Goal: Transaction & Acquisition: Purchase product/service

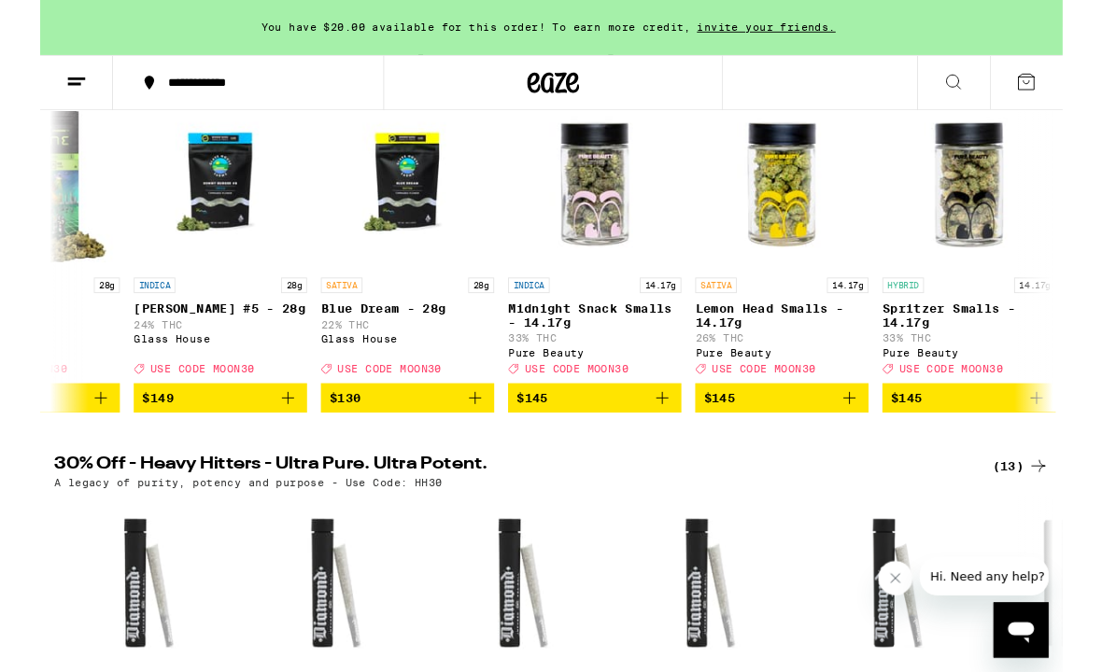
scroll to position [272, 0]
click at [648, 339] on p "Midnight Snack Smalls - 14.17g" at bounding box center [597, 340] width 187 height 30
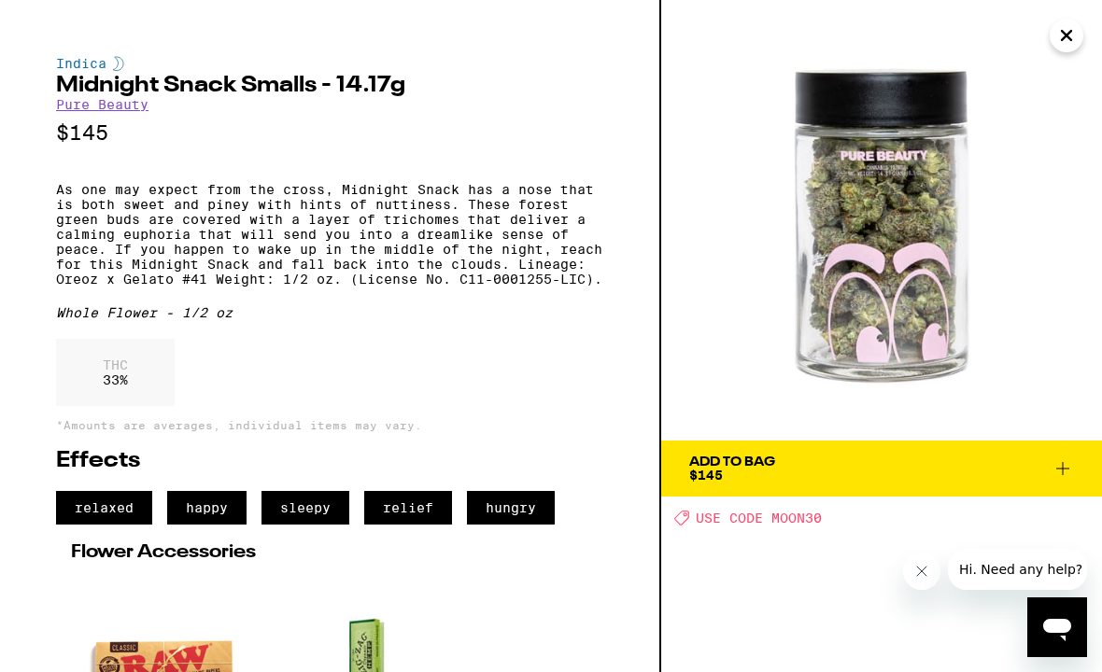
scroll to position [272, 0]
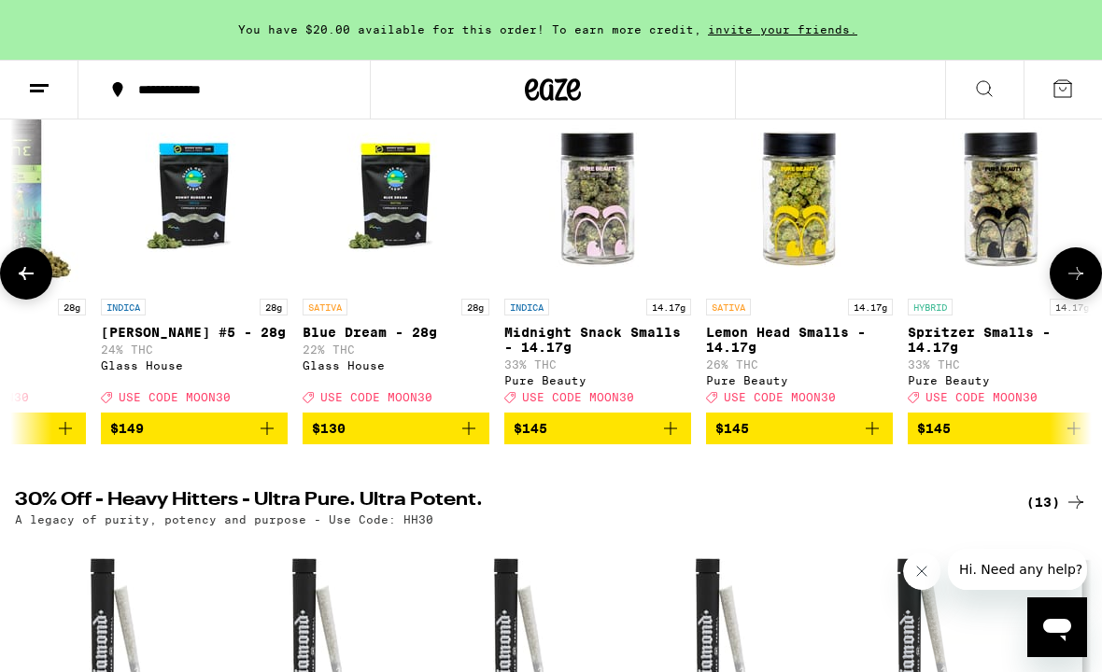
click at [989, 340] on p "Spritzer Smalls - 14.17g" at bounding box center [1001, 340] width 187 height 30
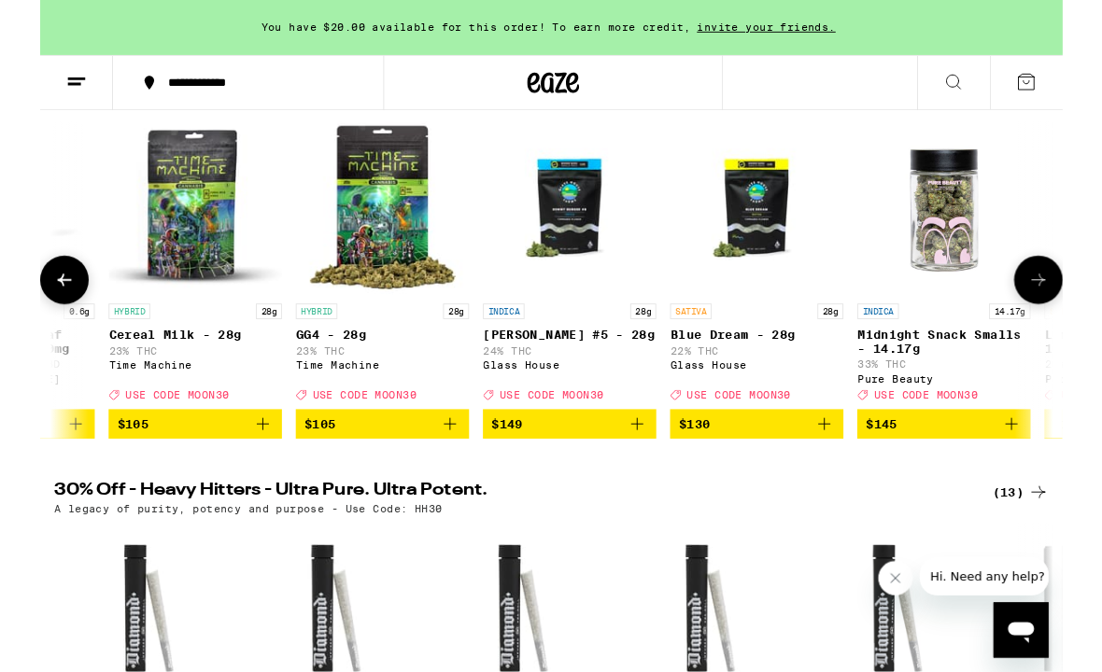
scroll to position [0, 44318]
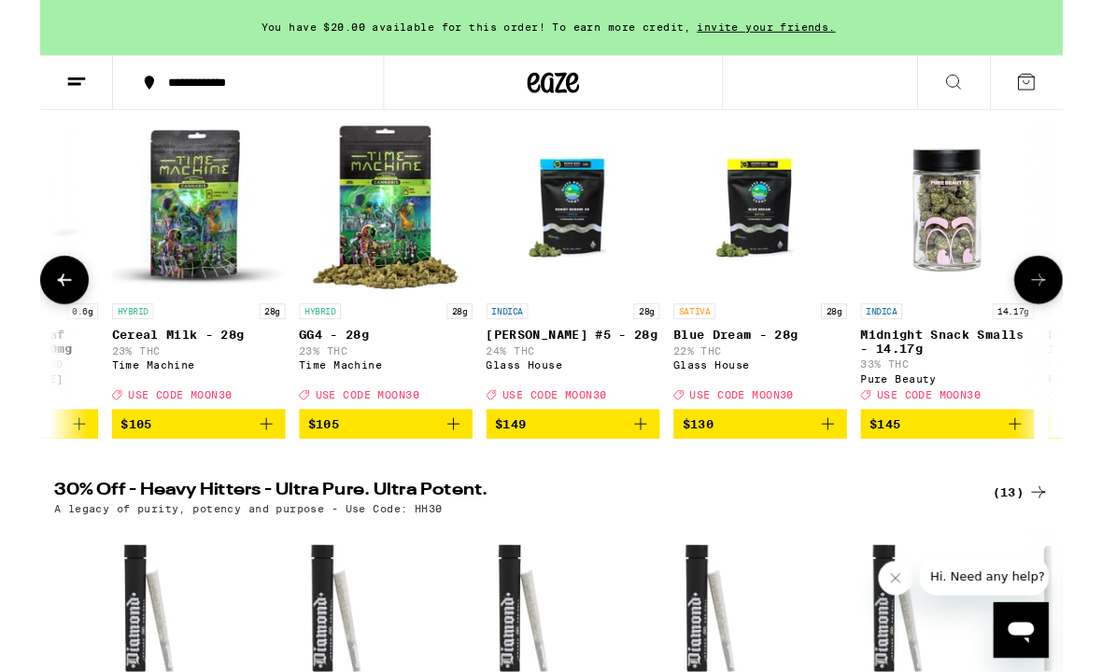
click at [596, 378] on p "24% THC" at bounding box center [574, 379] width 187 height 12
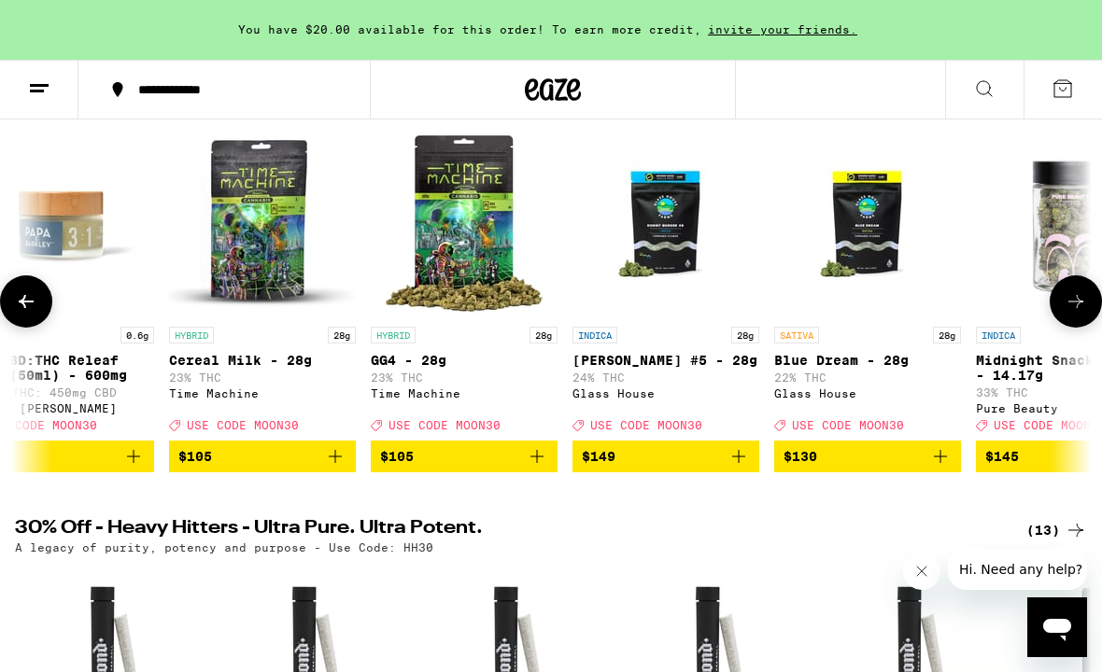
scroll to position [0, 44168]
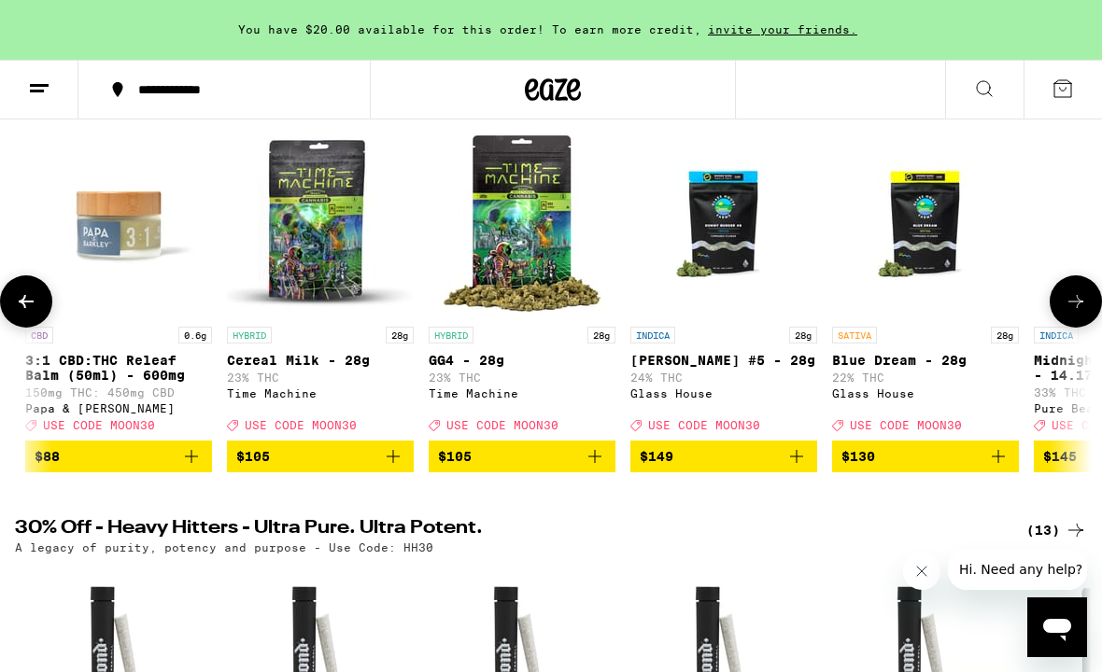
click at [531, 251] on img "Open page for GG4 - 28g from Time Machine" at bounding box center [522, 224] width 187 height 187
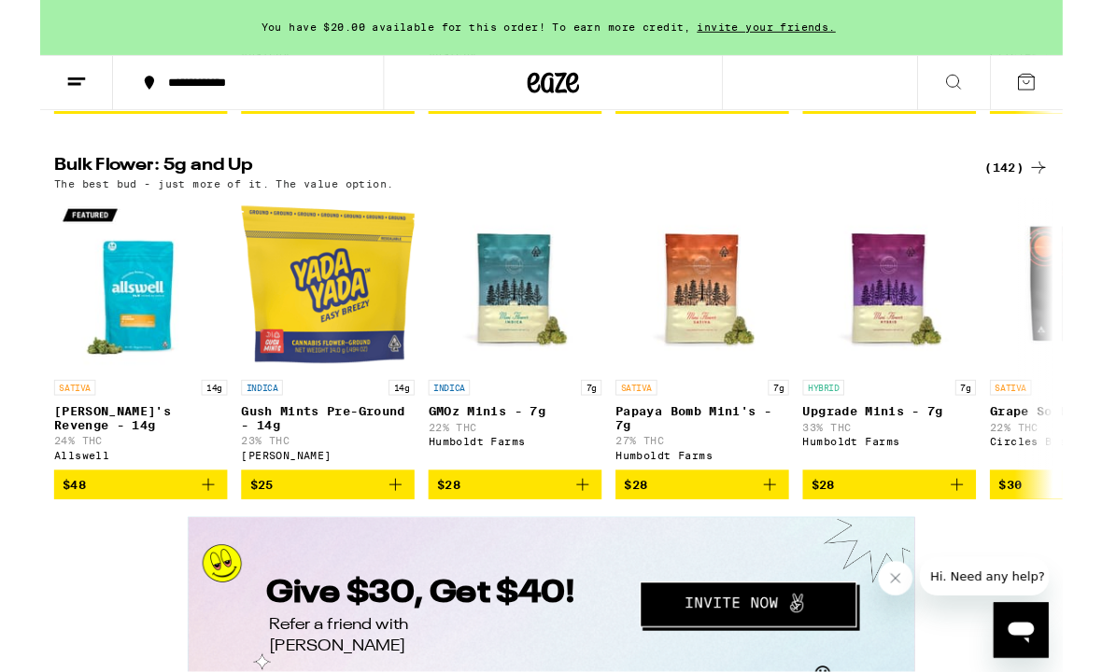
scroll to position [2752, 0]
click at [1053, 191] on div "(142)" at bounding box center [1052, 180] width 69 height 22
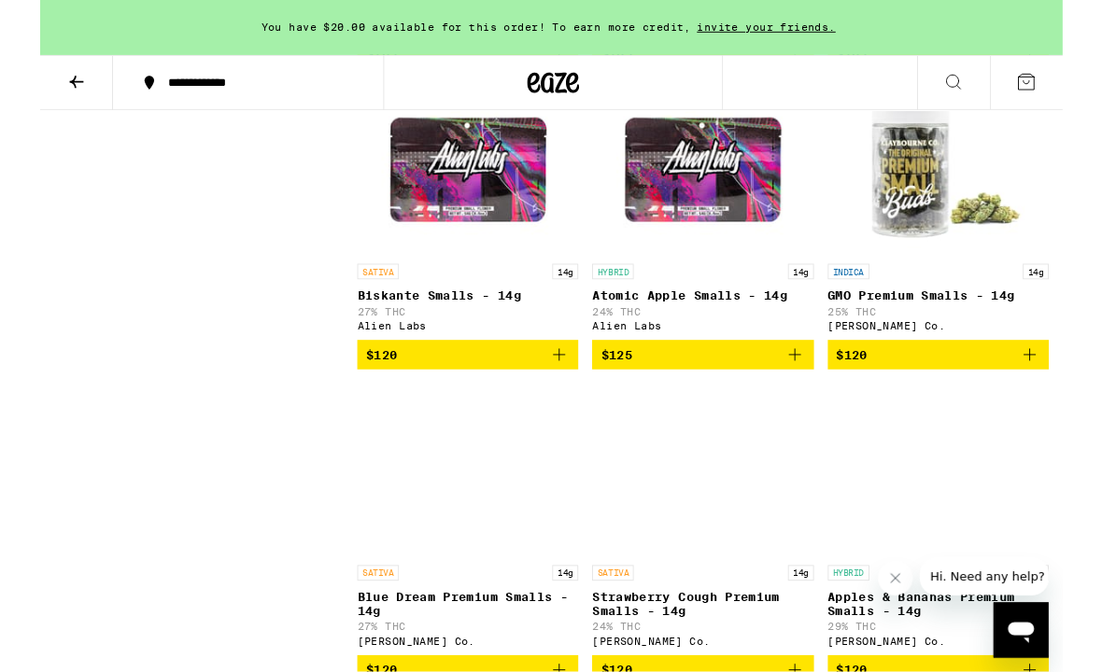
scroll to position [12265, 0]
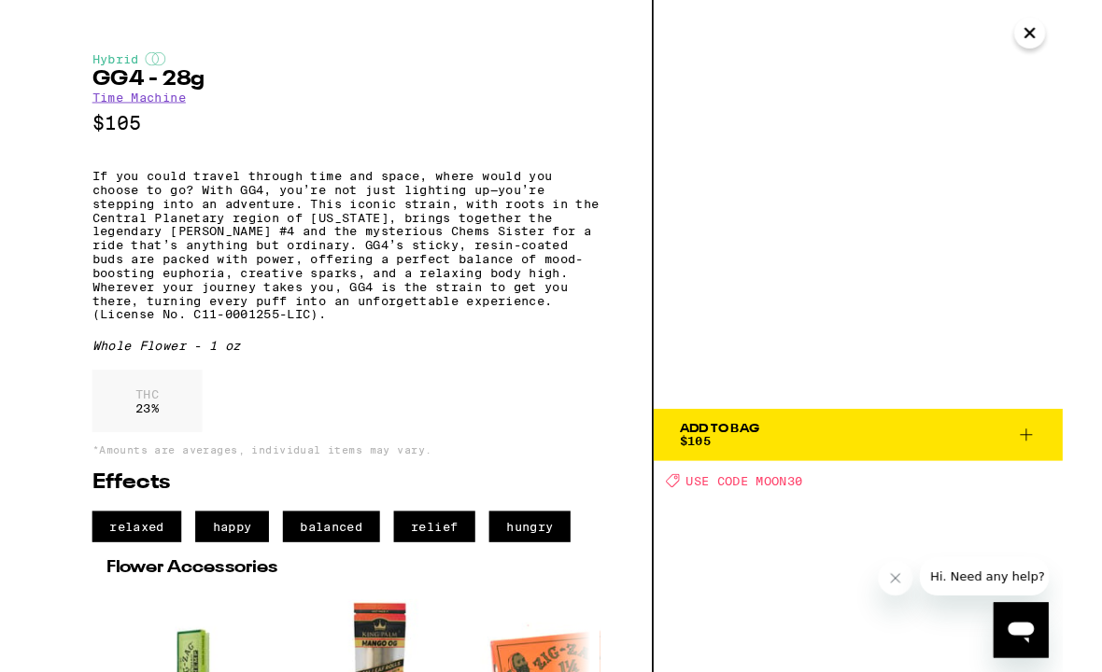
scroll to position [12140, 0]
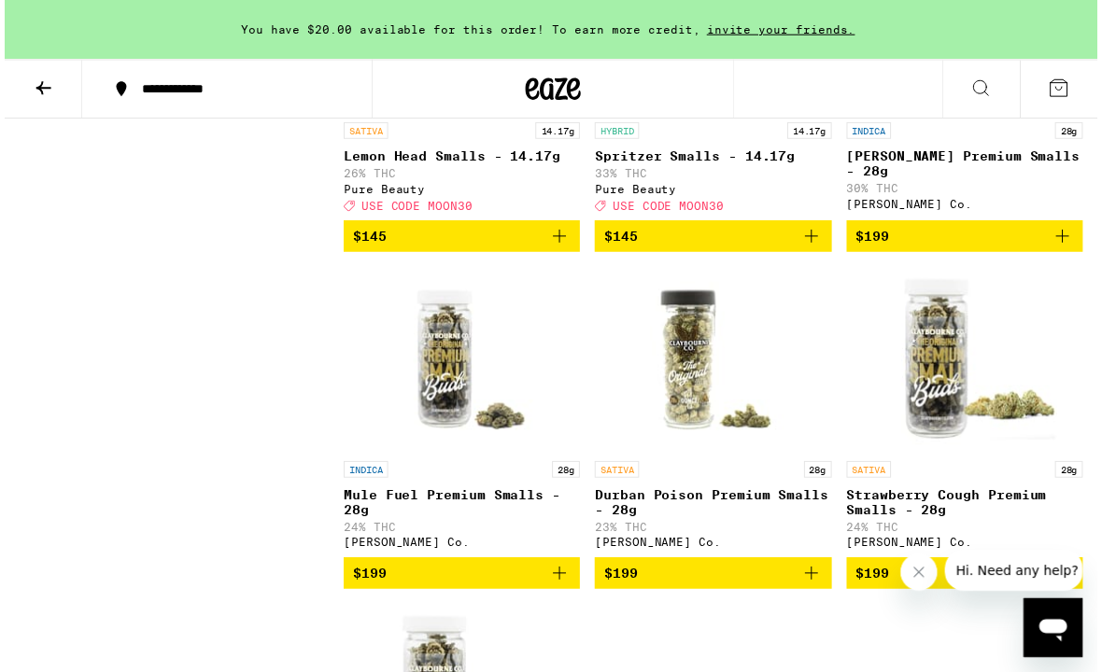
scroll to position [15396, 0]
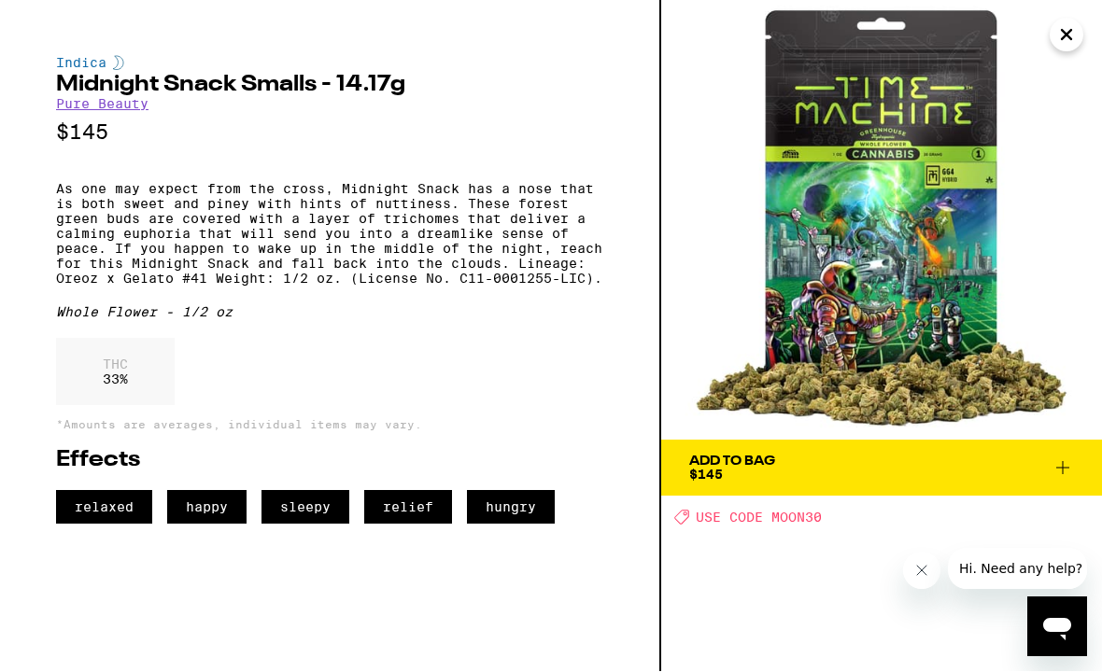
scroll to position [15397, 0]
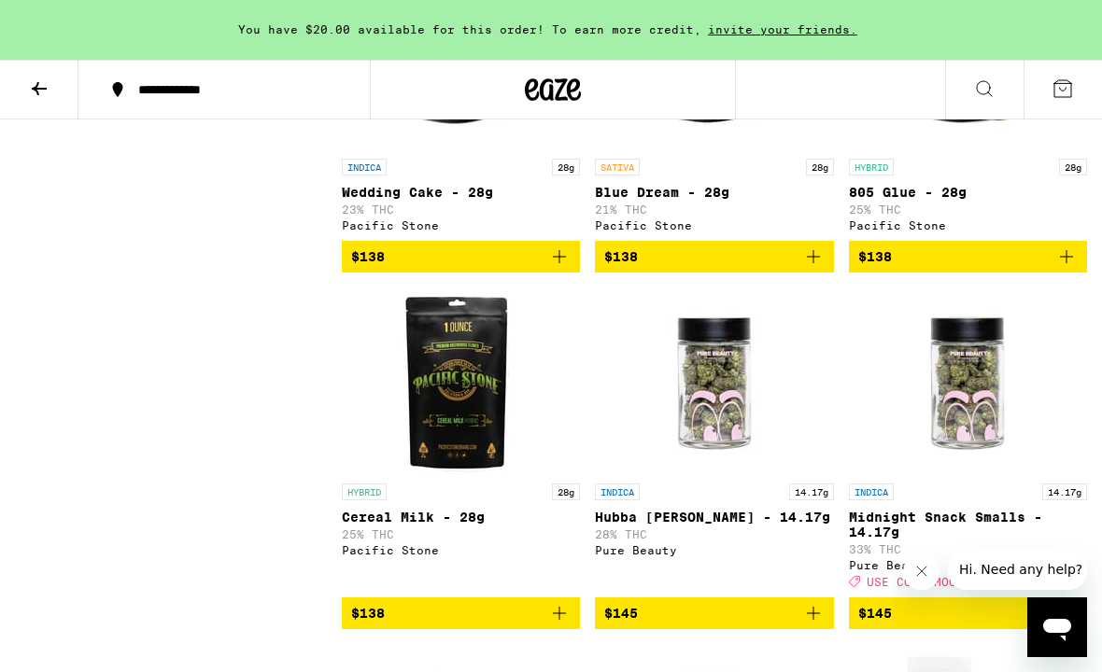
scroll to position [14721, 0]
